Goal: Task Accomplishment & Management: Manage account settings

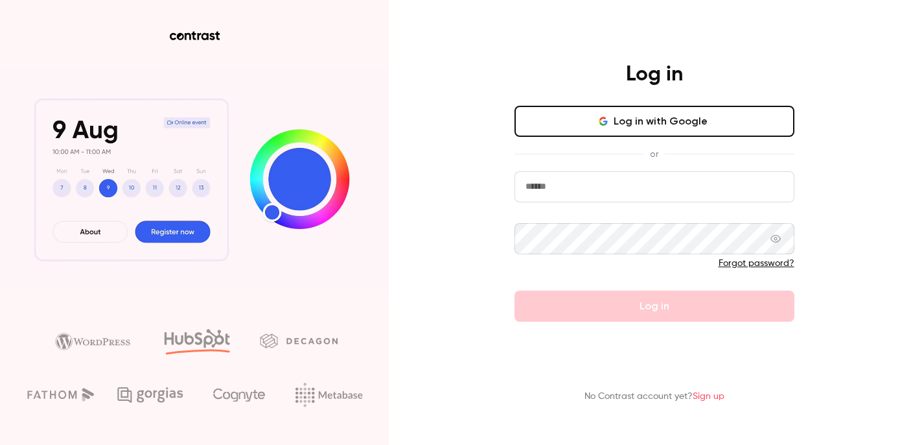
click at [592, 194] on input "email" at bounding box center [655, 186] width 280 height 31
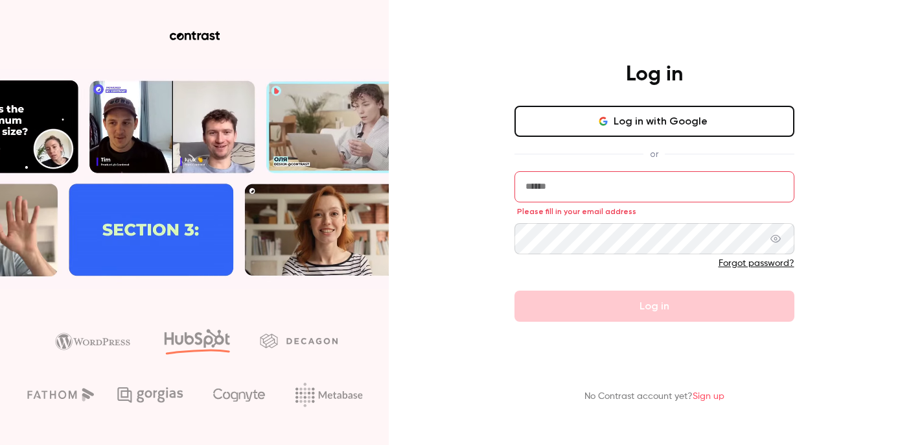
type input "**********"
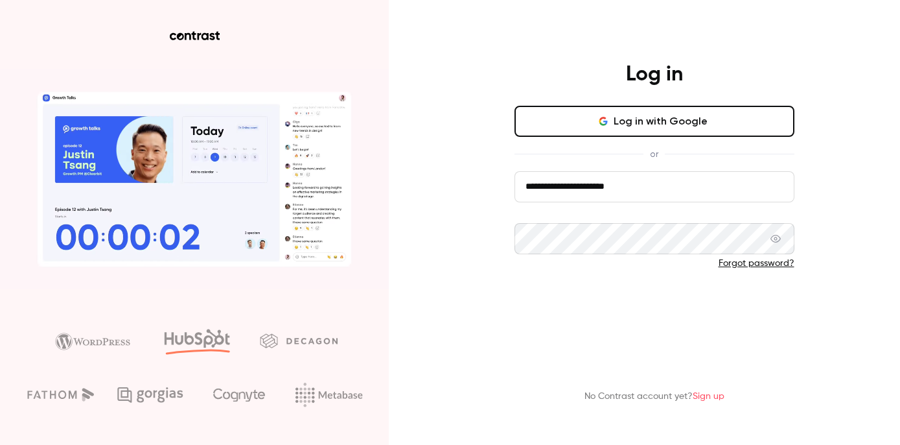
click at [612, 294] on button "Log in" at bounding box center [655, 305] width 280 height 31
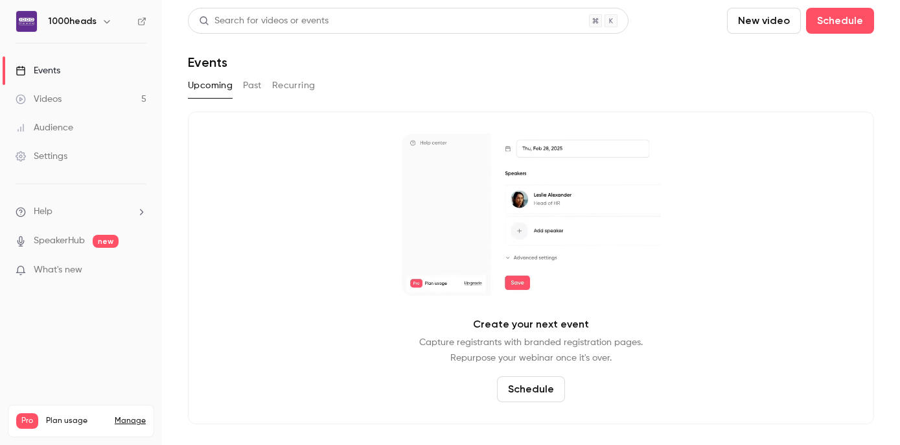
click at [104, 18] on icon "button" at bounding box center [107, 21] width 10 height 10
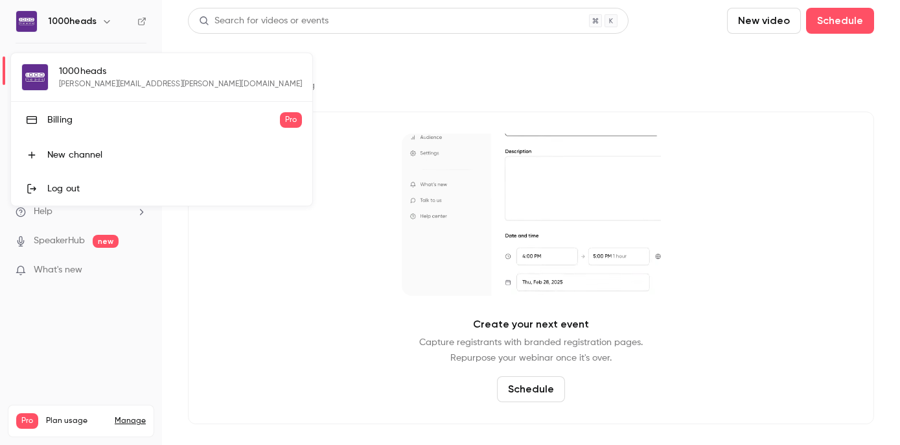
click at [92, 123] on div "Billing" at bounding box center [163, 119] width 233 height 13
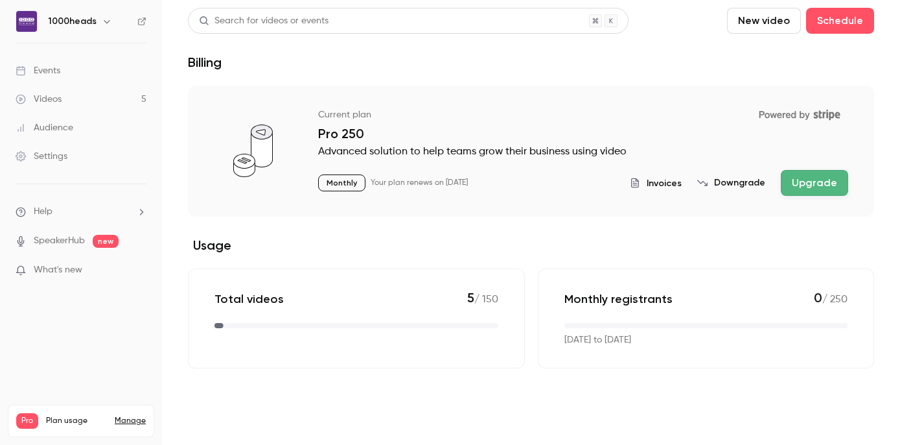
click at [746, 185] on button "Downgrade" at bounding box center [731, 182] width 68 height 13
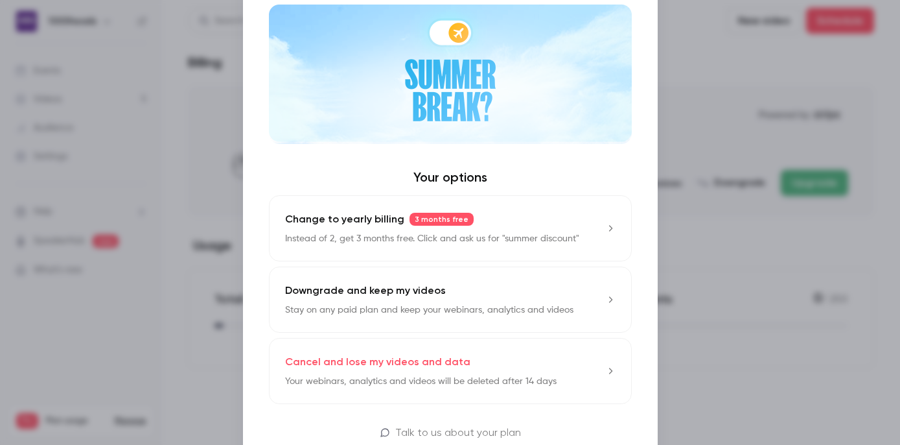
click at [515, 305] on p "Stay on any paid plan and keep your webinars, analytics and videos" at bounding box center [429, 309] width 288 height 13
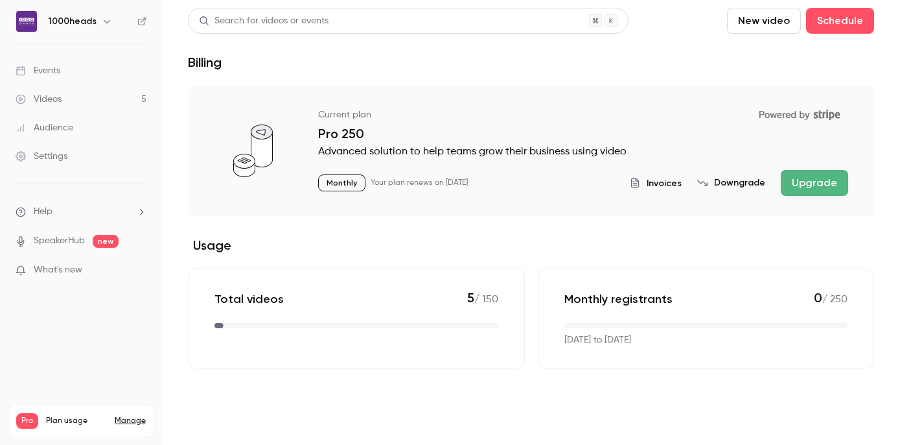
click at [749, 183] on button "Downgrade" at bounding box center [731, 182] width 68 height 13
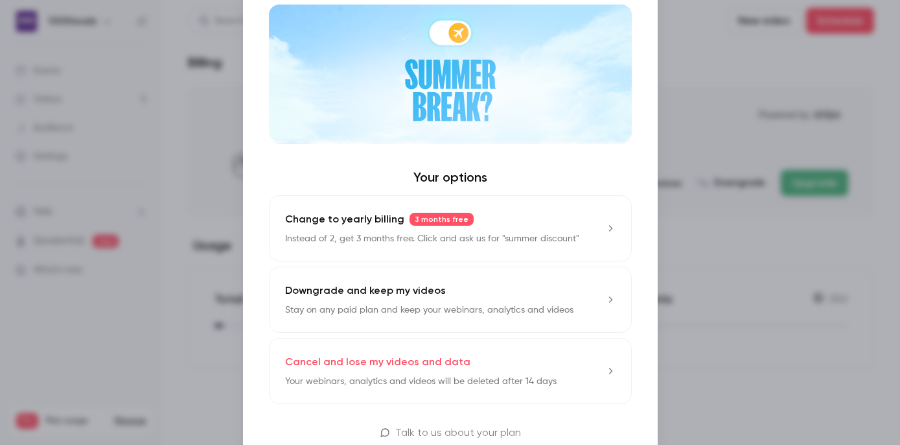
click at [511, 303] on div "Downgrade and keep my videos Stay on any paid plan and keep your webinars, anal…" at bounding box center [429, 300] width 288 height 34
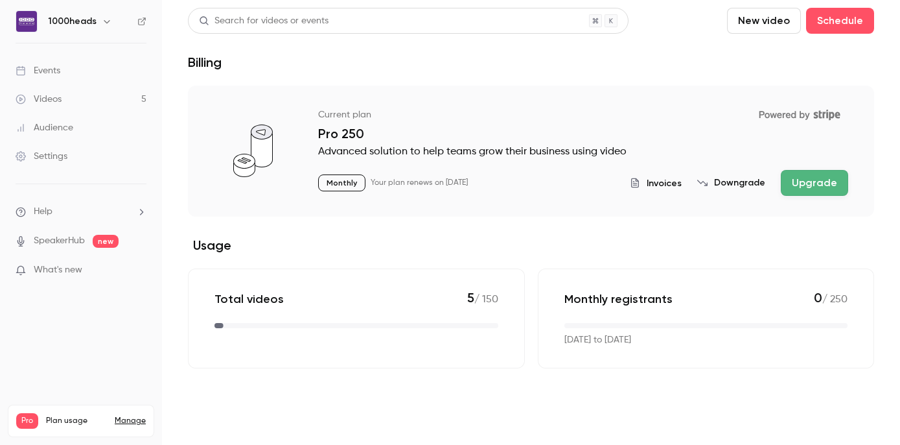
click at [102, 24] on icon "button" at bounding box center [107, 21] width 10 height 10
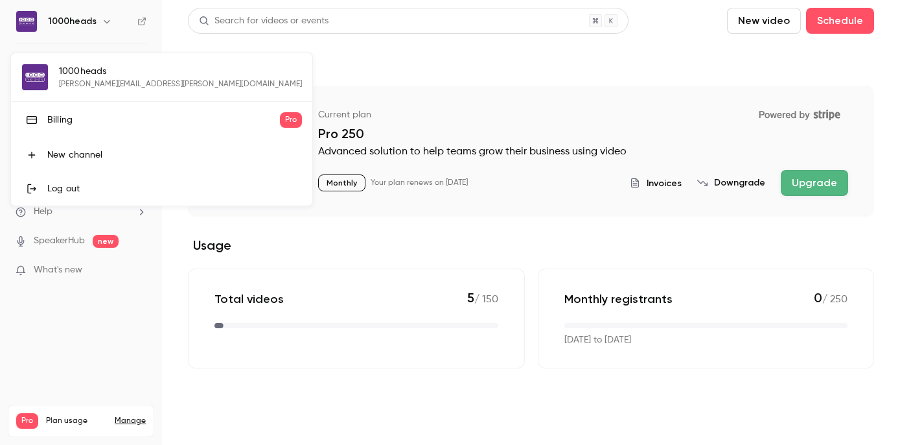
click at [78, 122] on div "Billing" at bounding box center [163, 119] width 233 height 13
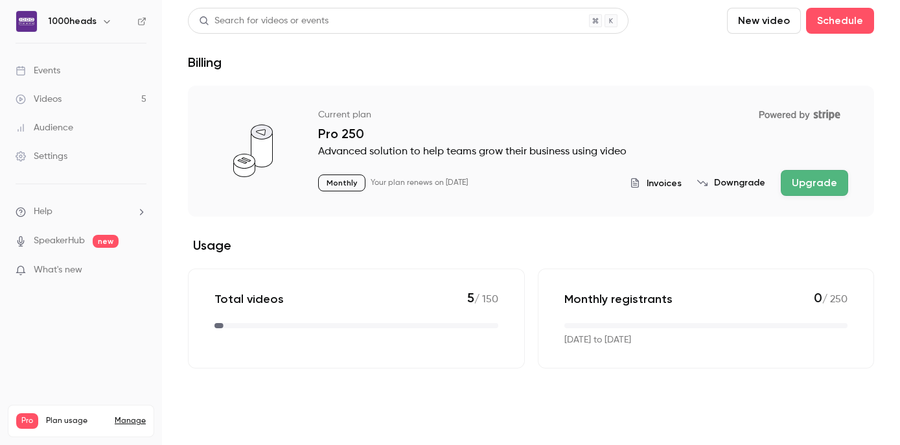
click at [660, 181] on span "Invoices" at bounding box center [664, 183] width 35 height 14
